Goal: Task Accomplishment & Management: Manage account settings

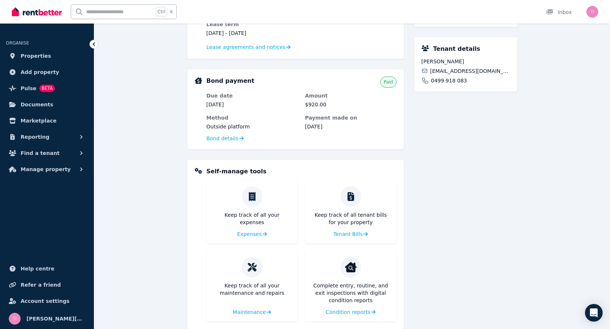
scroll to position [200, 0]
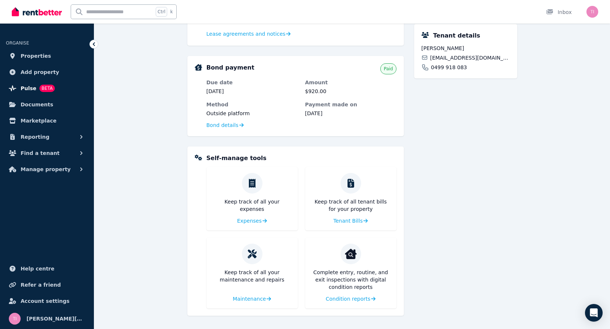
click at [28, 85] on span "Pulse" at bounding box center [29, 88] width 16 height 9
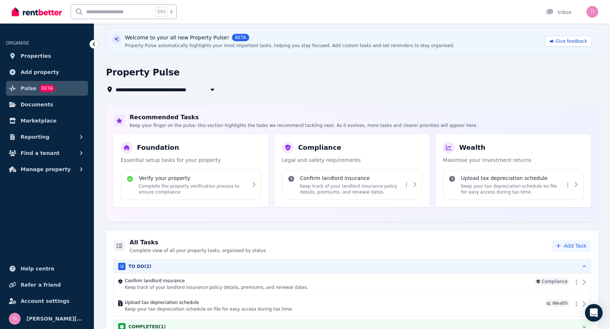
scroll to position [39, 0]
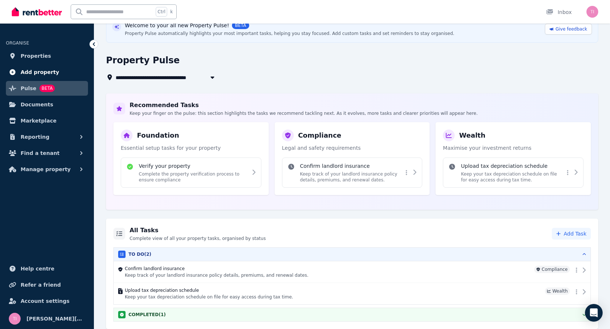
click at [32, 71] on span "Add property" at bounding box center [40, 72] width 39 height 9
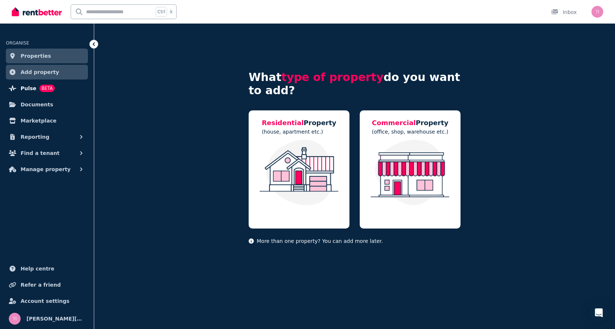
click at [35, 90] on span "Pulse BETA" at bounding box center [38, 88] width 34 height 9
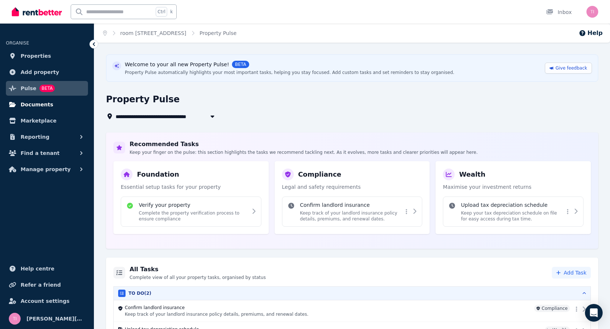
click at [36, 104] on span "Documents" at bounding box center [37, 104] width 33 height 9
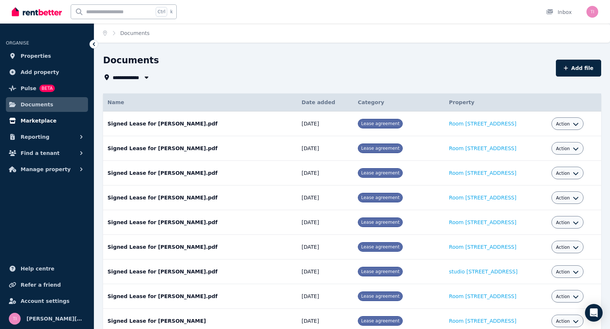
click at [38, 123] on span "Marketplace" at bounding box center [39, 120] width 36 height 9
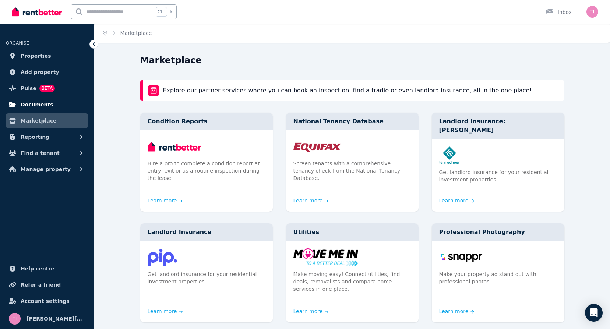
click at [36, 106] on span "Documents" at bounding box center [37, 104] width 33 height 9
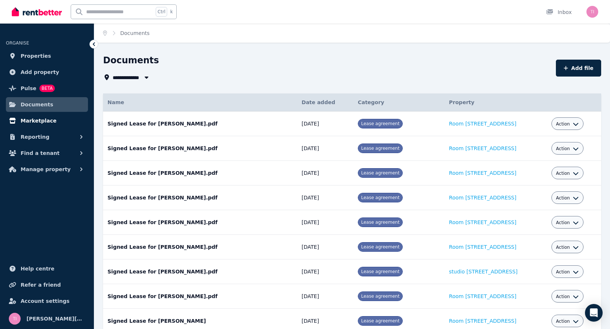
click at [35, 124] on span "Marketplace" at bounding box center [39, 120] width 36 height 9
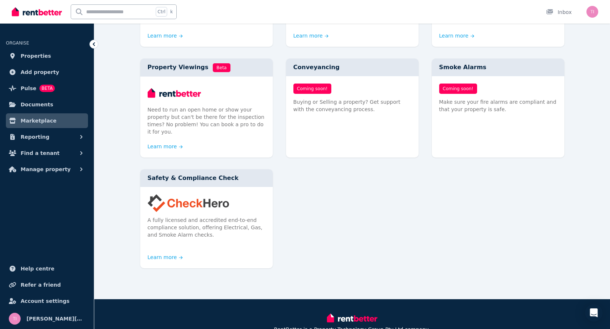
scroll to position [396, 0]
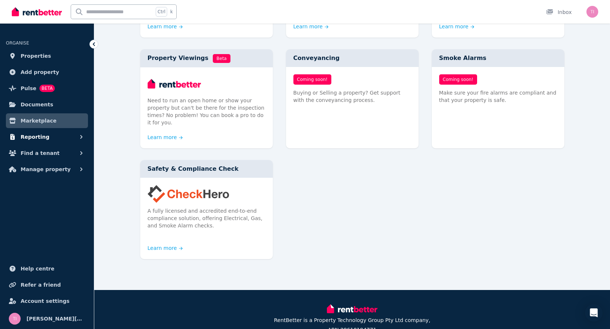
click at [45, 139] on button "Reporting" at bounding box center [47, 137] width 82 height 15
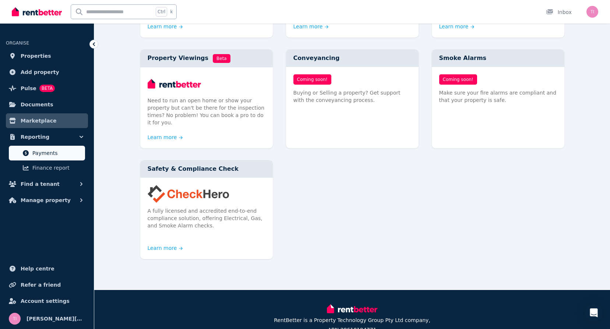
click at [47, 154] on span "Payments" at bounding box center [57, 153] width 50 height 9
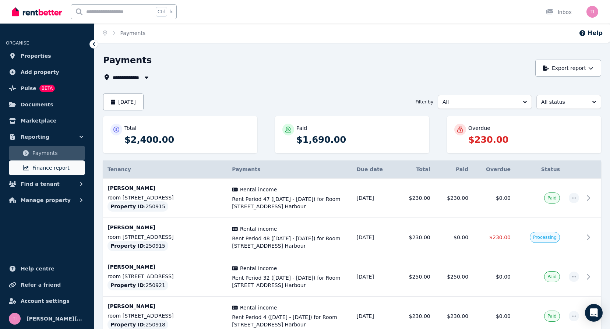
click at [46, 171] on span "Finance report" at bounding box center [57, 167] width 50 height 9
